Goal: Navigation & Orientation: Find specific page/section

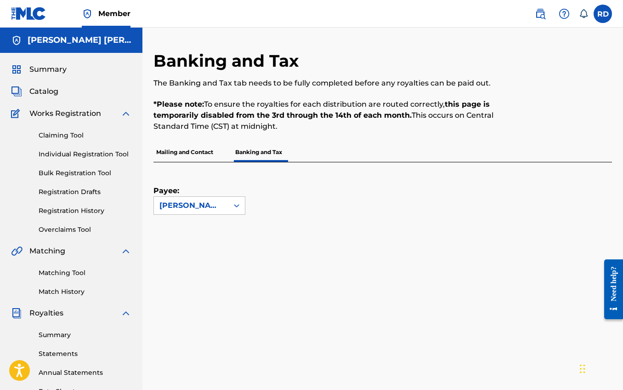
click at [49, 89] on span "Catalog" at bounding box center [43, 91] width 29 height 11
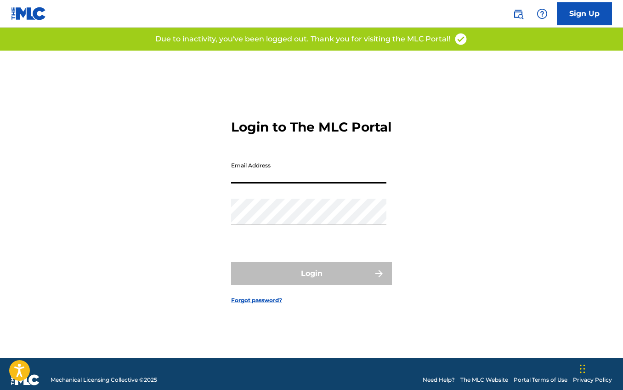
click at [285, 183] on input "Email Address" at bounding box center [308, 170] width 155 height 26
type input "[PERSON_NAME][EMAIL_ADDRESS][PERSON_NAME][DOMAIN_NAME]"
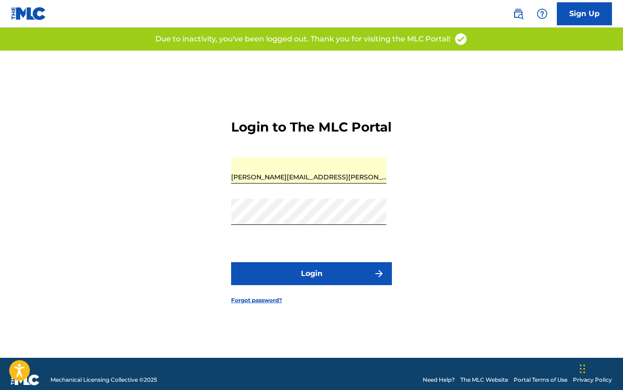
click at [312, 282] on button "Login" at bounding box center [311, 273] width 161 height 23
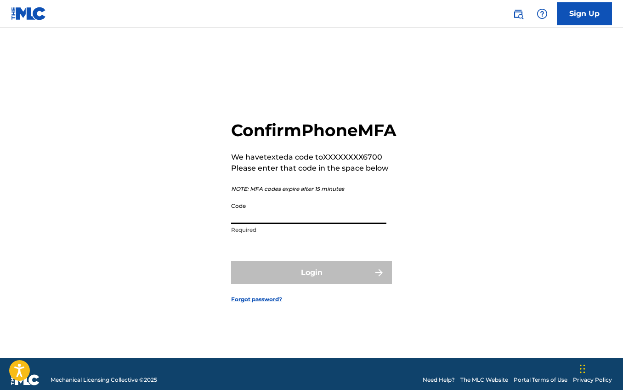
click at [295, 224] on input "Code" at bounding box center [308, 211] width 155 height 26
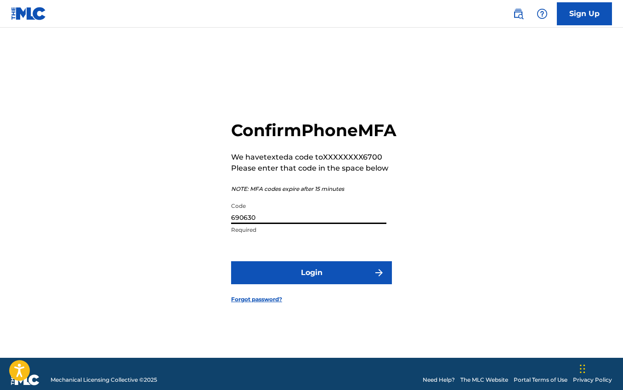
type input "690630"
click at [330, 278] on button "Login" at bounding box center [311, 272] width 161 height 23
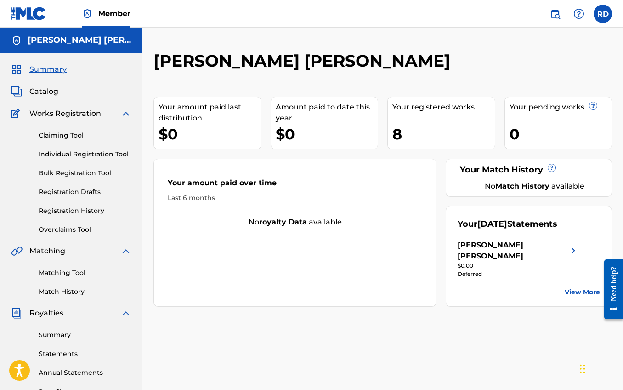
click at [45, 96] on span "Catalog" at bounding box center [43, 91] width 29 height 11
